Goal: Task Accomplishment & Management: Use online tool/utility

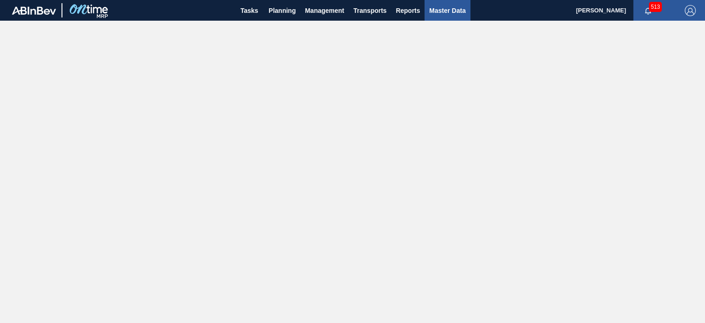
click at [443, 7] on span "Master Data" at bounding box center [447, 10] width 36 height 11
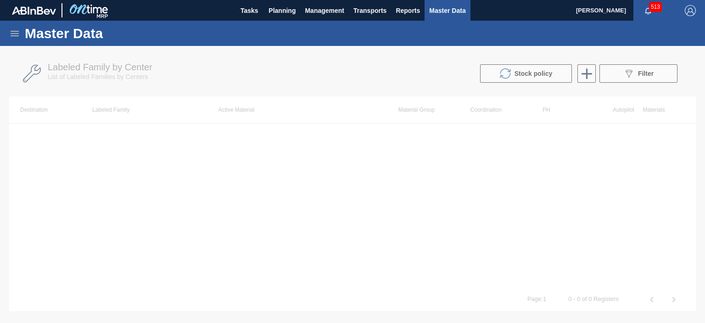
click at [13, 31] on icon at bounding box center [15, 34] width 8 height 6
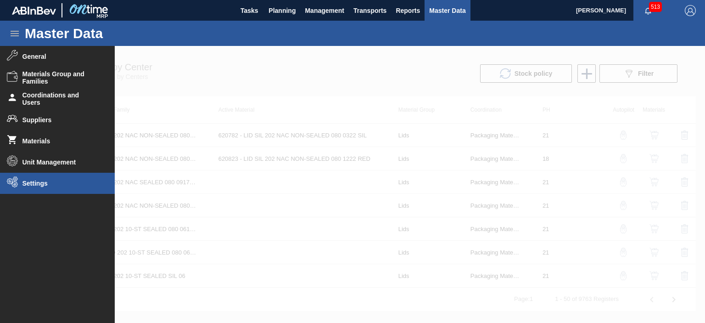
click at [32, 182] on span "Settings" at bounding box center [60, 182] width 76 height 7
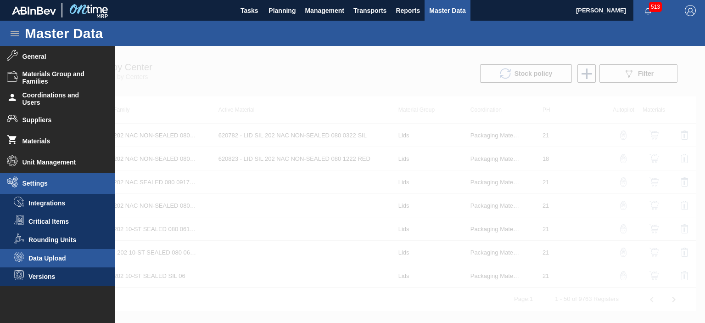
click at [39, 255] on span "Data Upload" at bounding box center [63, 257] width 71 height 7
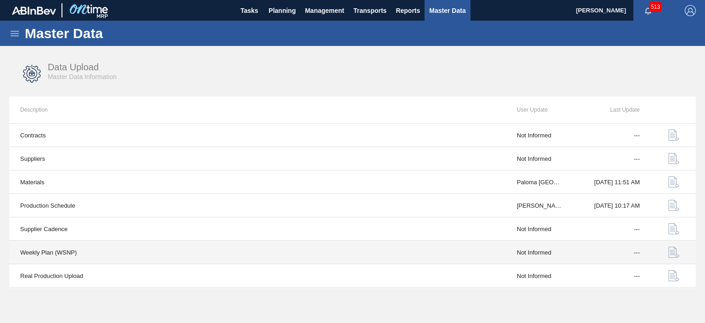
scroll to position [68, 0]
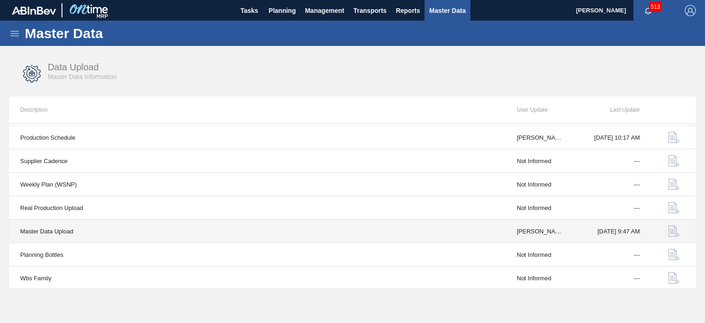
click at [672, 227] on img "button" at bounding box center [673, 230] width 11 height 11
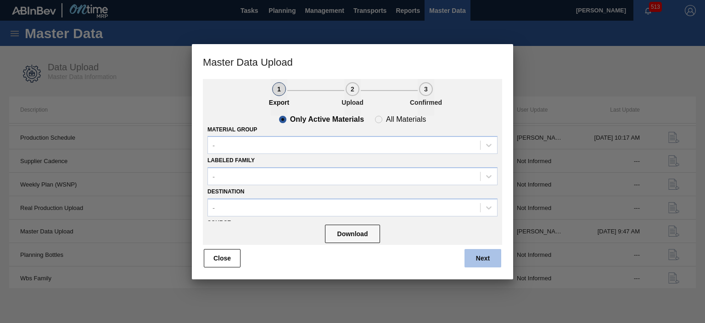
click at [479, 266] on button "Next" at bounding box center [483, 258] width 37 height 18
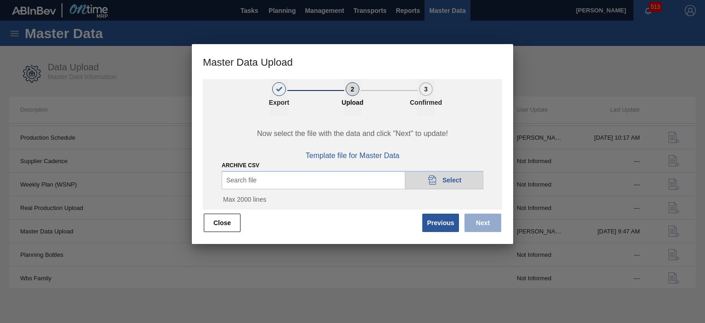
click at [435, 177] on icon "20DAD902-3625-4257-8FDA-0C0CB19E2A3D" at bounding box center [432, 179] width 11 height 11
click at [479, 233] on span "Next" at bounding box center [481, 223] width 42 height 20
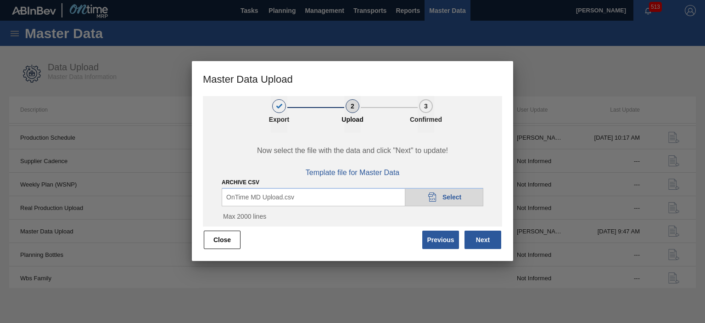
click at [424, 198] on div "20DAD902-3625-4257-8FDA-0C0CB19E2A3D Select" at bounding box center [444, 197] width 79 height 18
click at [485, 242] on button "Next" at bounding box center [483, 239] width 37 height 18
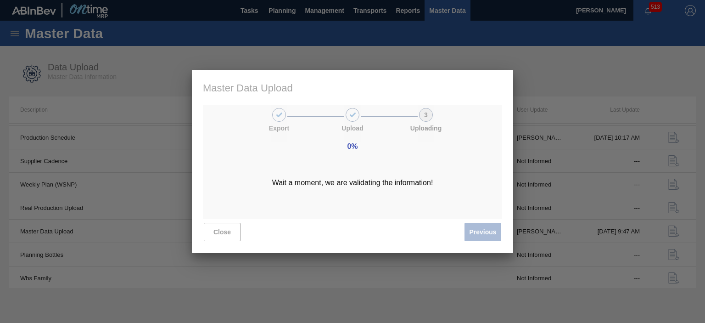
click at [480, 241] on div "0% Wait a moment, we are validating the information!" at bounding box center [352, 162] width 321 height 184
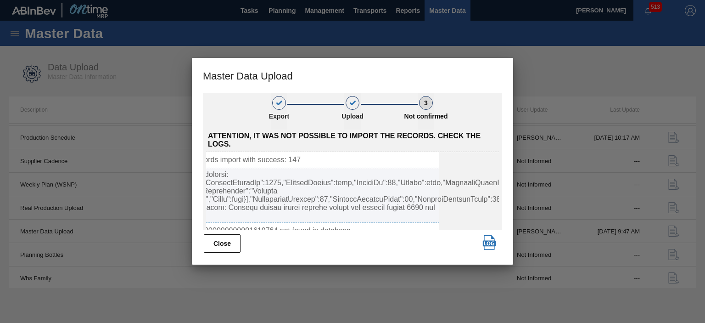
scroll to position [0, 0]
